Goal: Find specific page/section: Find specific page/section

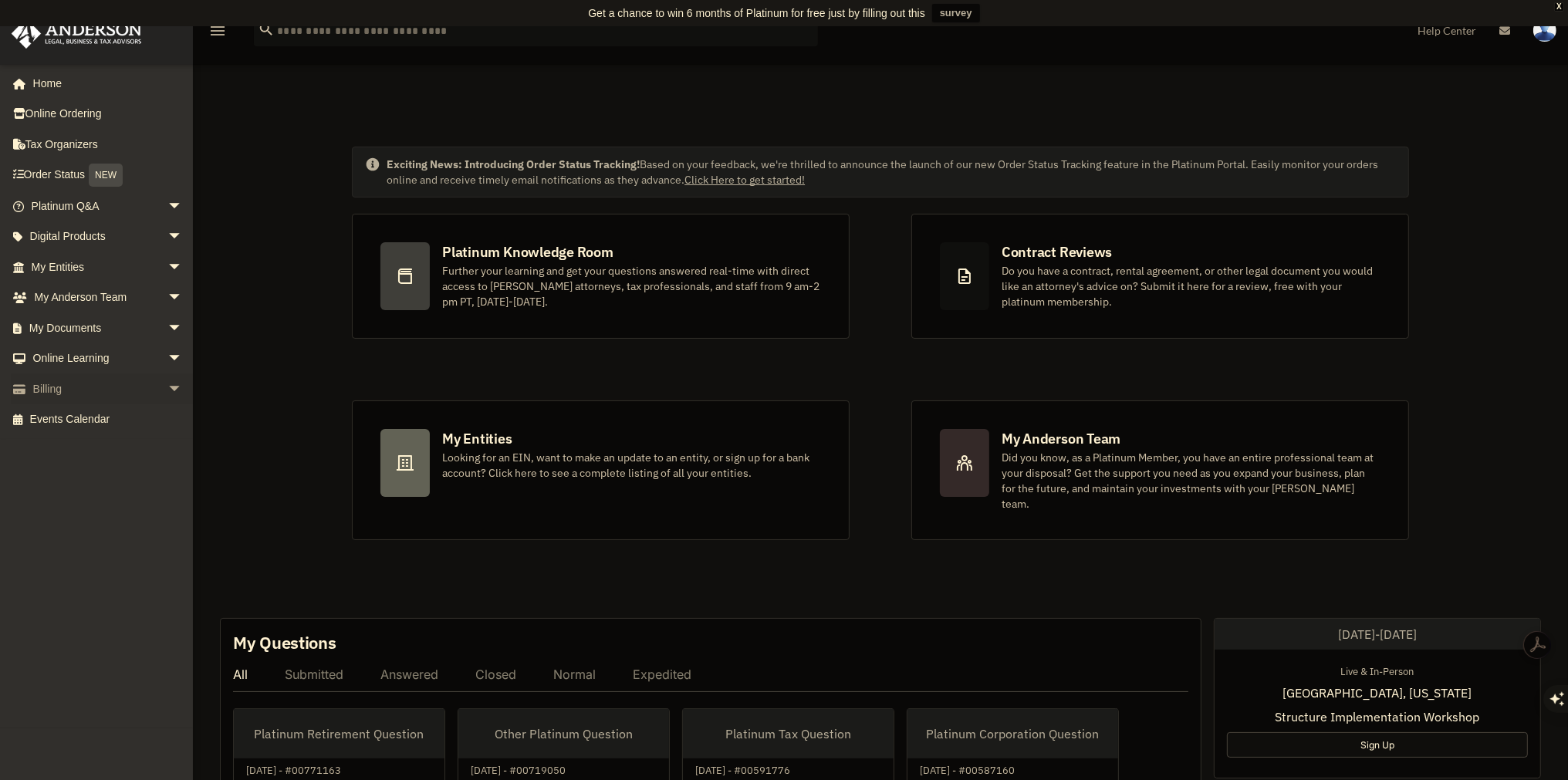
click at [132, 382] on link "Billing arrow_drop_down" at bounding box center [109, 388] width 195 height 31
click at [167, 386] on span "arrow_drop_down" at bounding box center [182, 389] width 31 height 32
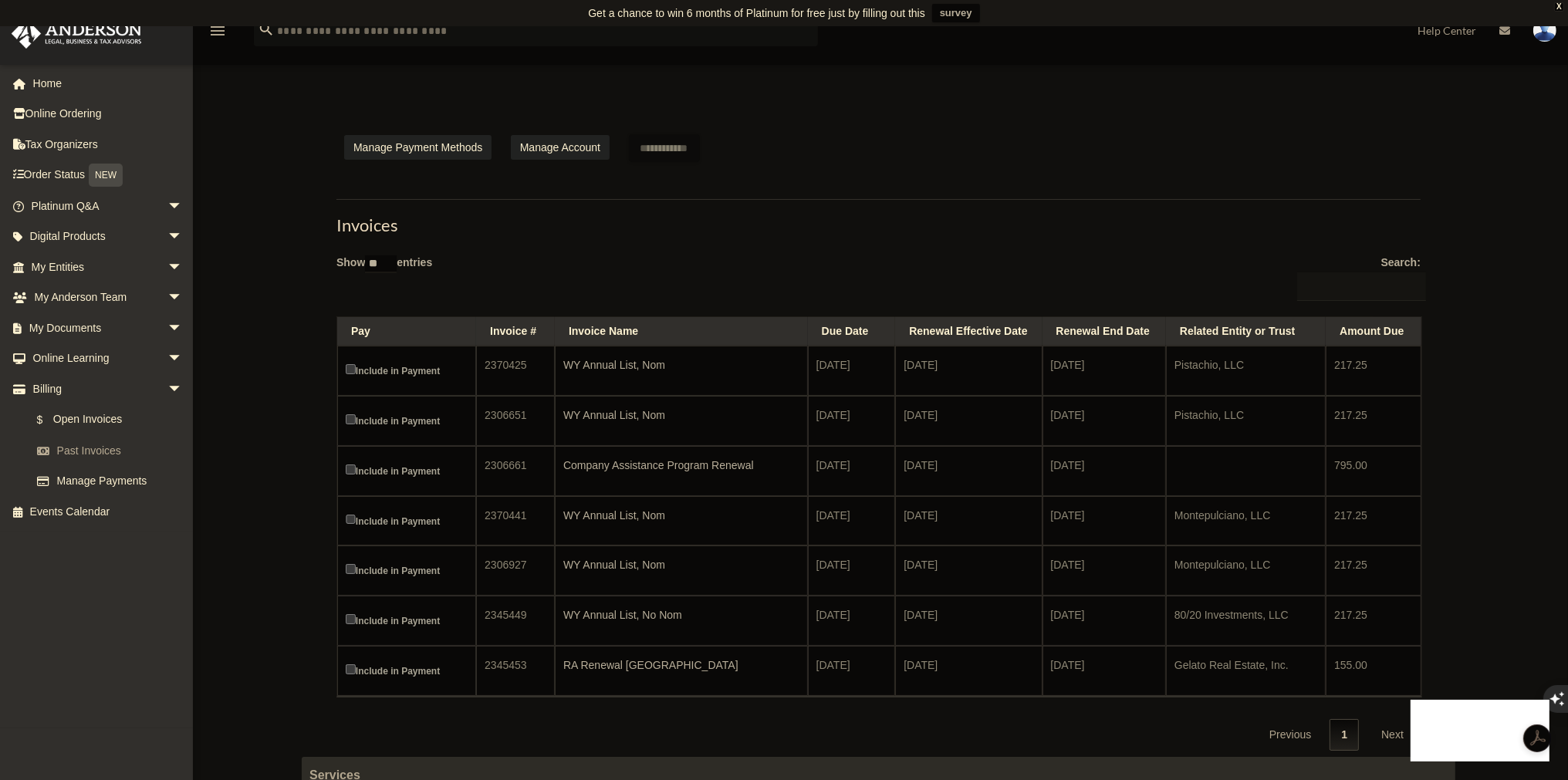
click at [106, 448] on link "Past Invoices" at bounding box center [113, 450] width 185 height 31
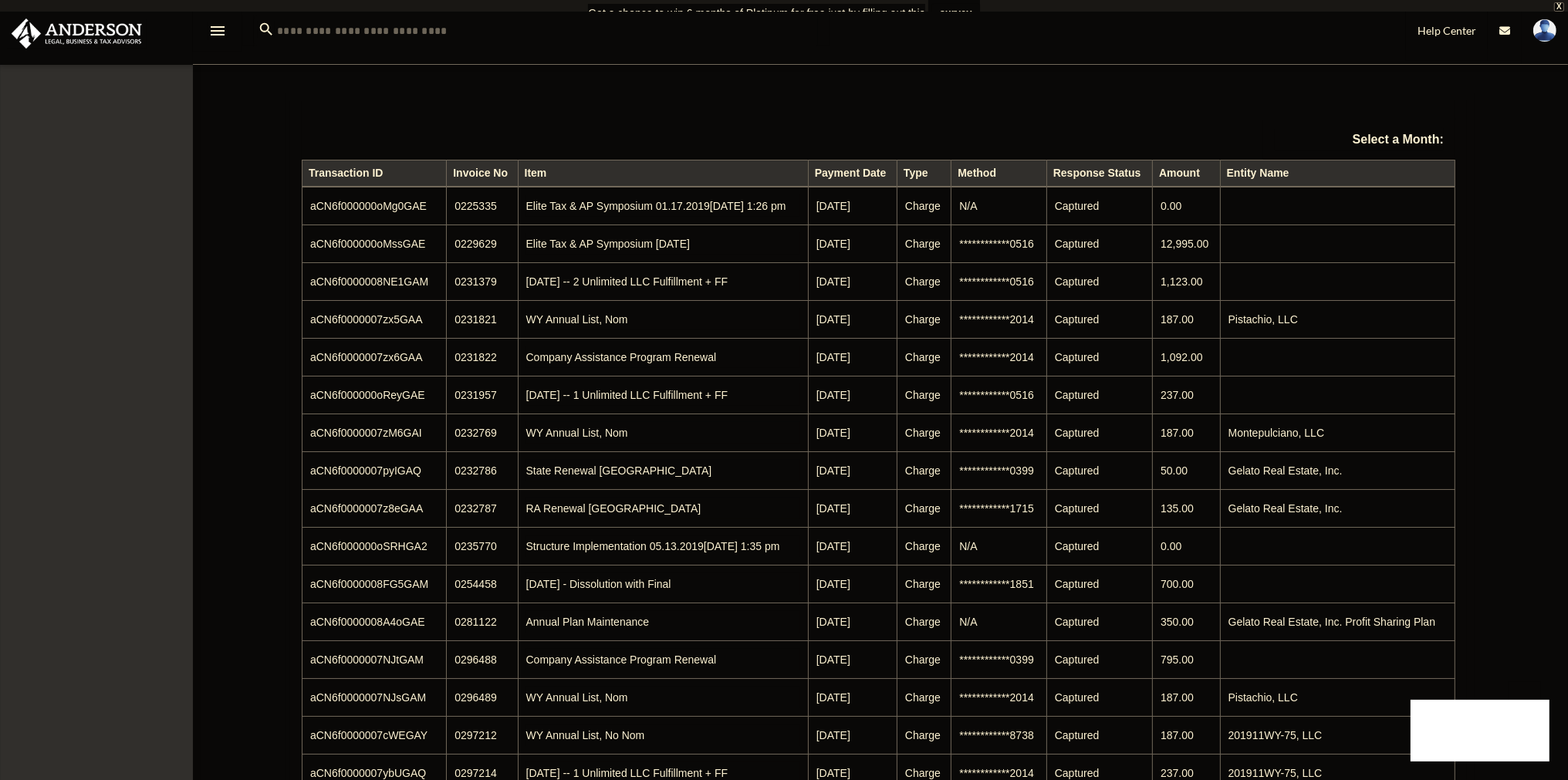
select select
